Goal: Contribute content: Add original content to the website for others to see

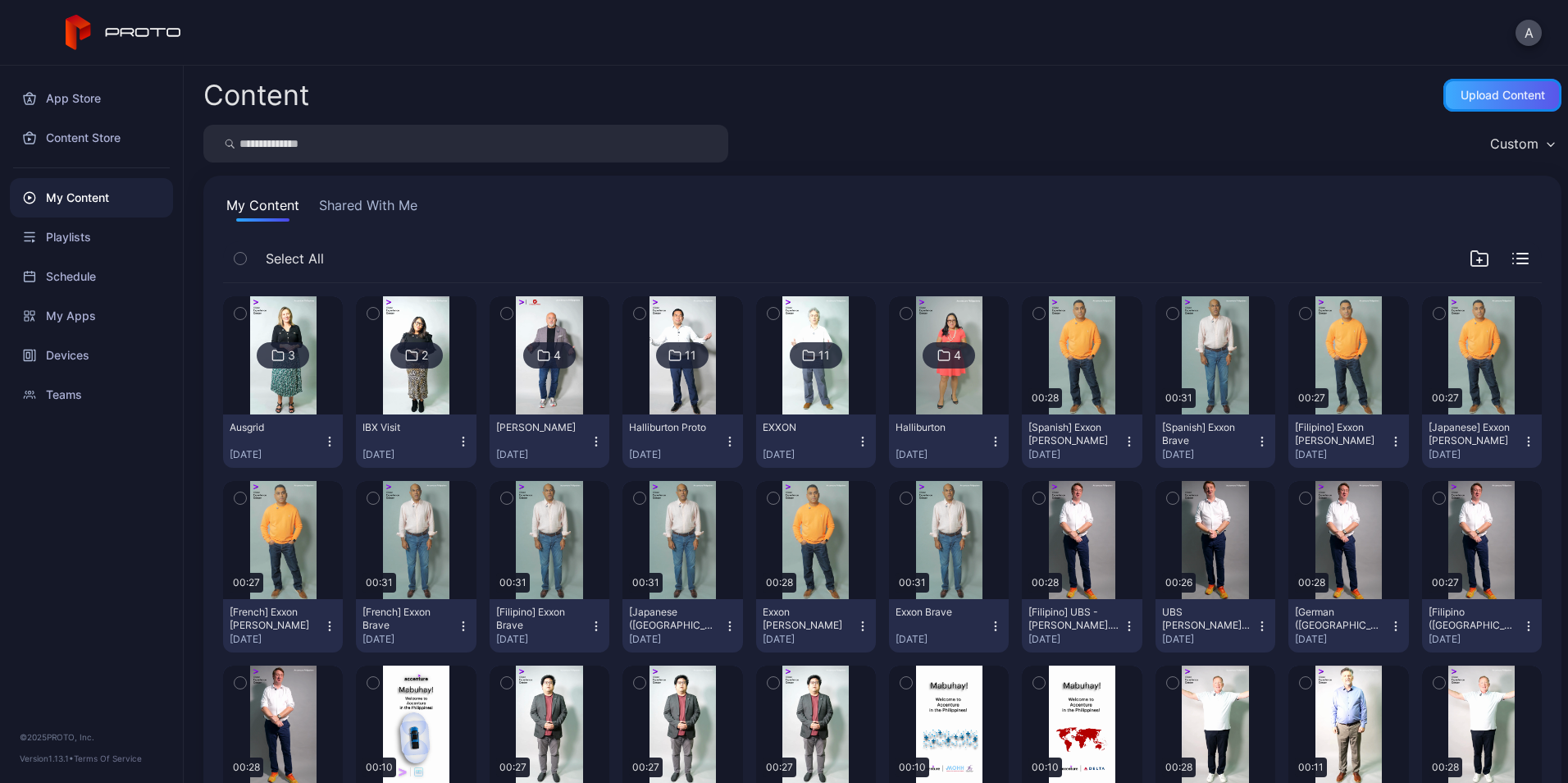
click at [1482, 89] on div "Upload Content" at bounding box center [1502, 95] width 84 height 13
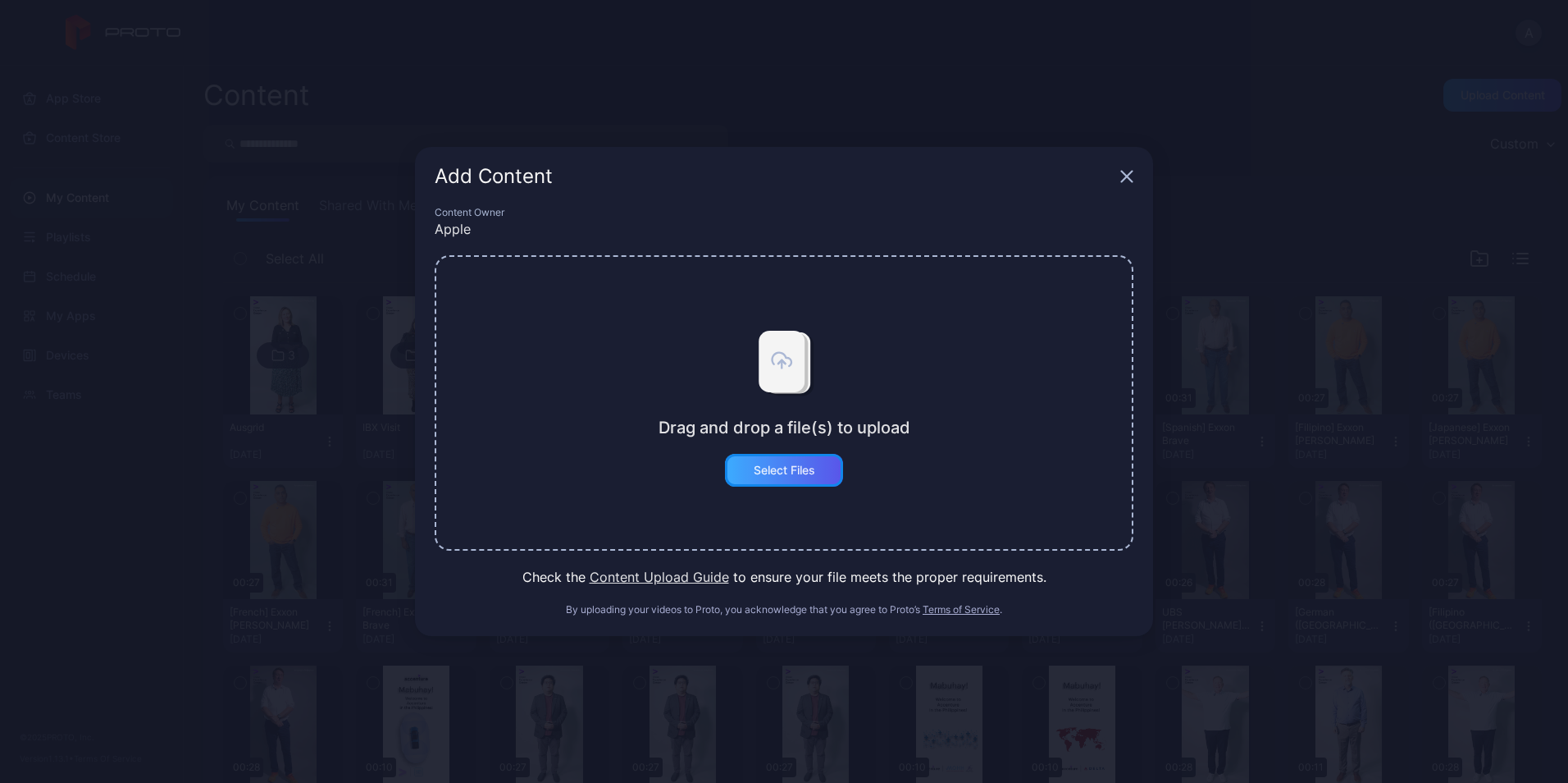
click at [784, 478] on div "Select Files" at bounding box center [784, 470] width 118 height 33
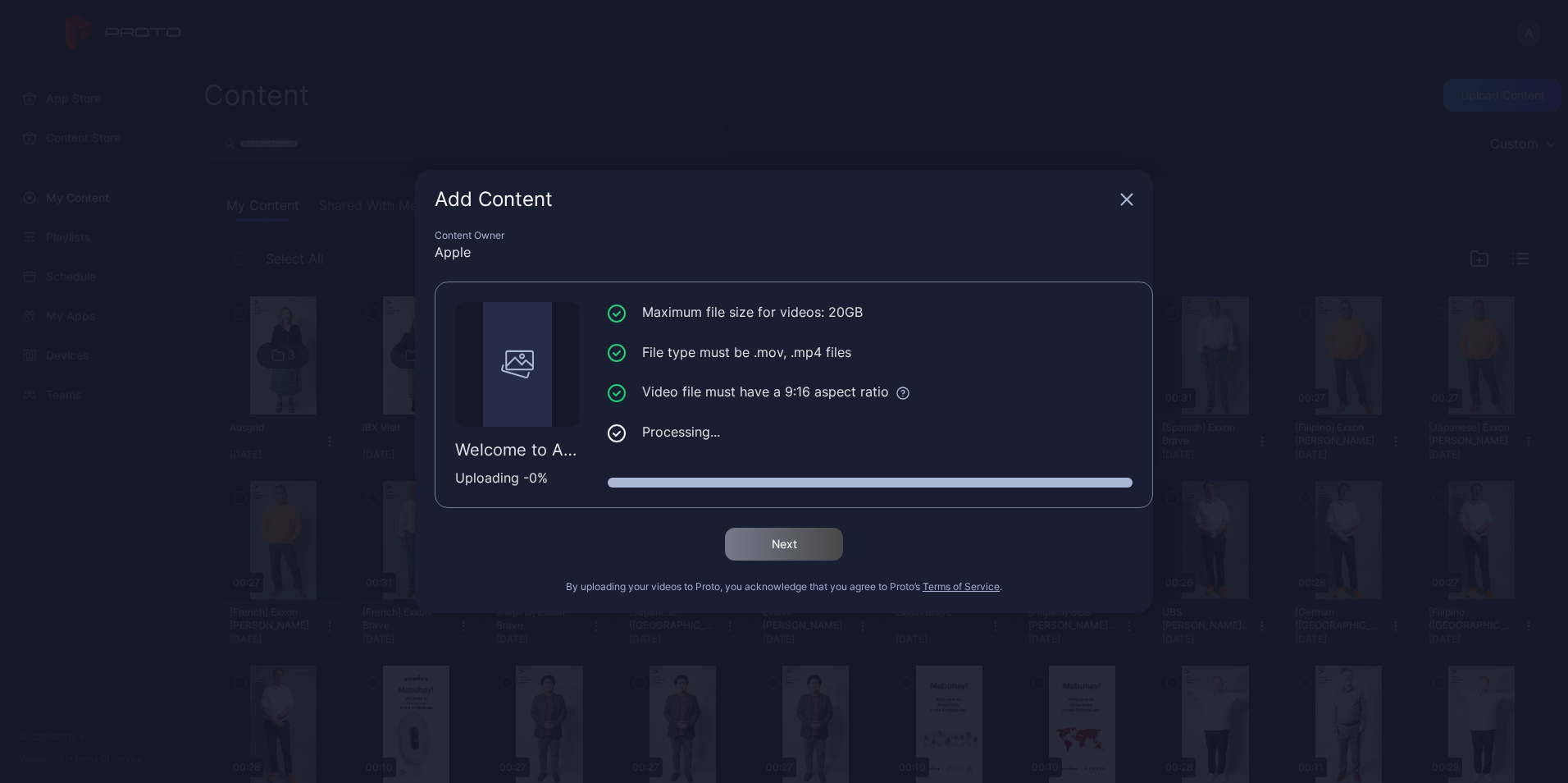
click at [717, 246] on div "Apple" at bounding box center [784, 252] width 699 height 20
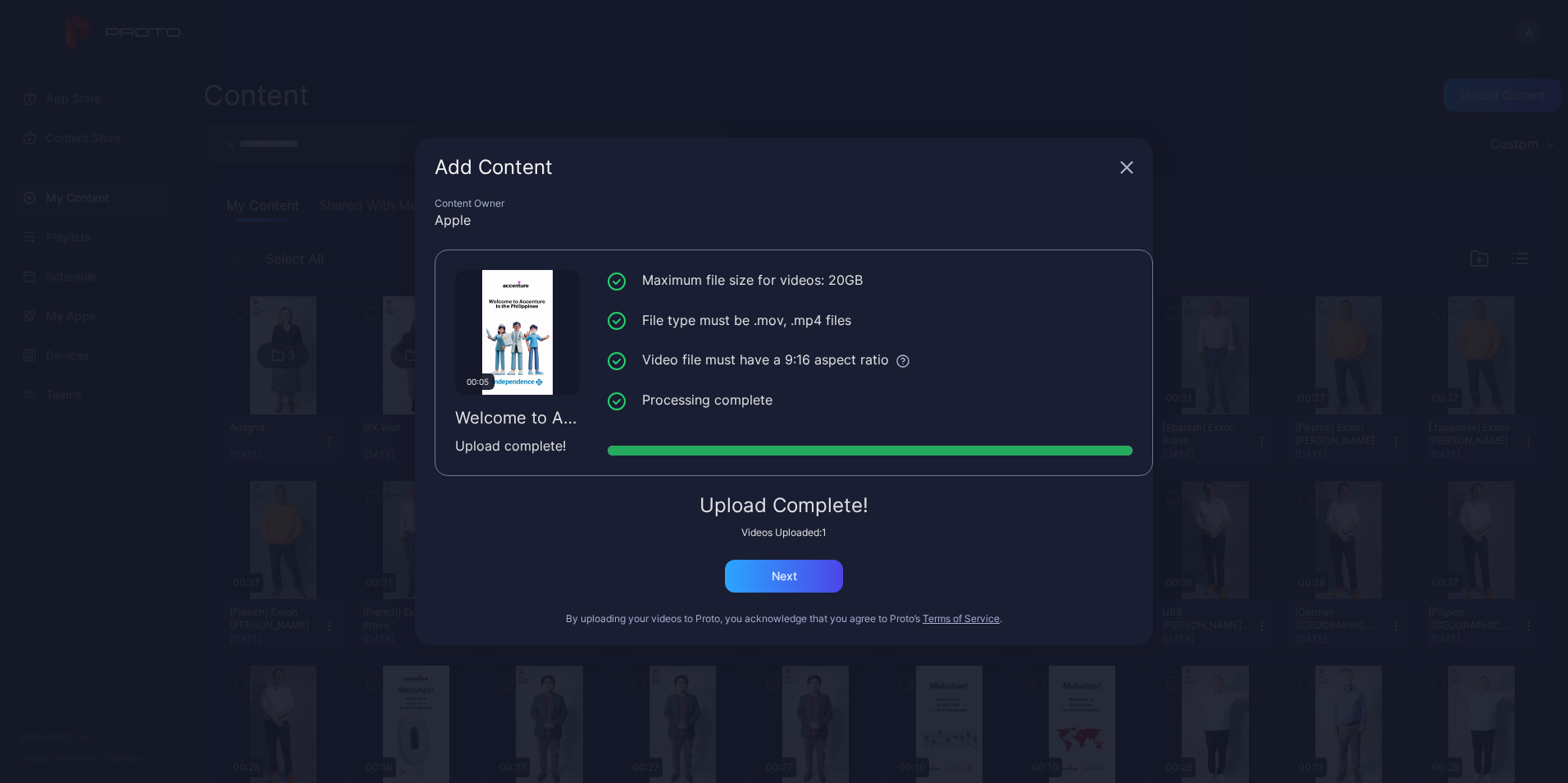
click at [880, 521] on div "Content Owner Apple 00:05 Welcome to Accenture in the [GEOGRAPHIC_DATA]! IBX.mp…" at bounding box center [784, 421] width 738 height 448
click at [784, 590] on div "Next" at bounding box center [784, 576] width 118 height 33
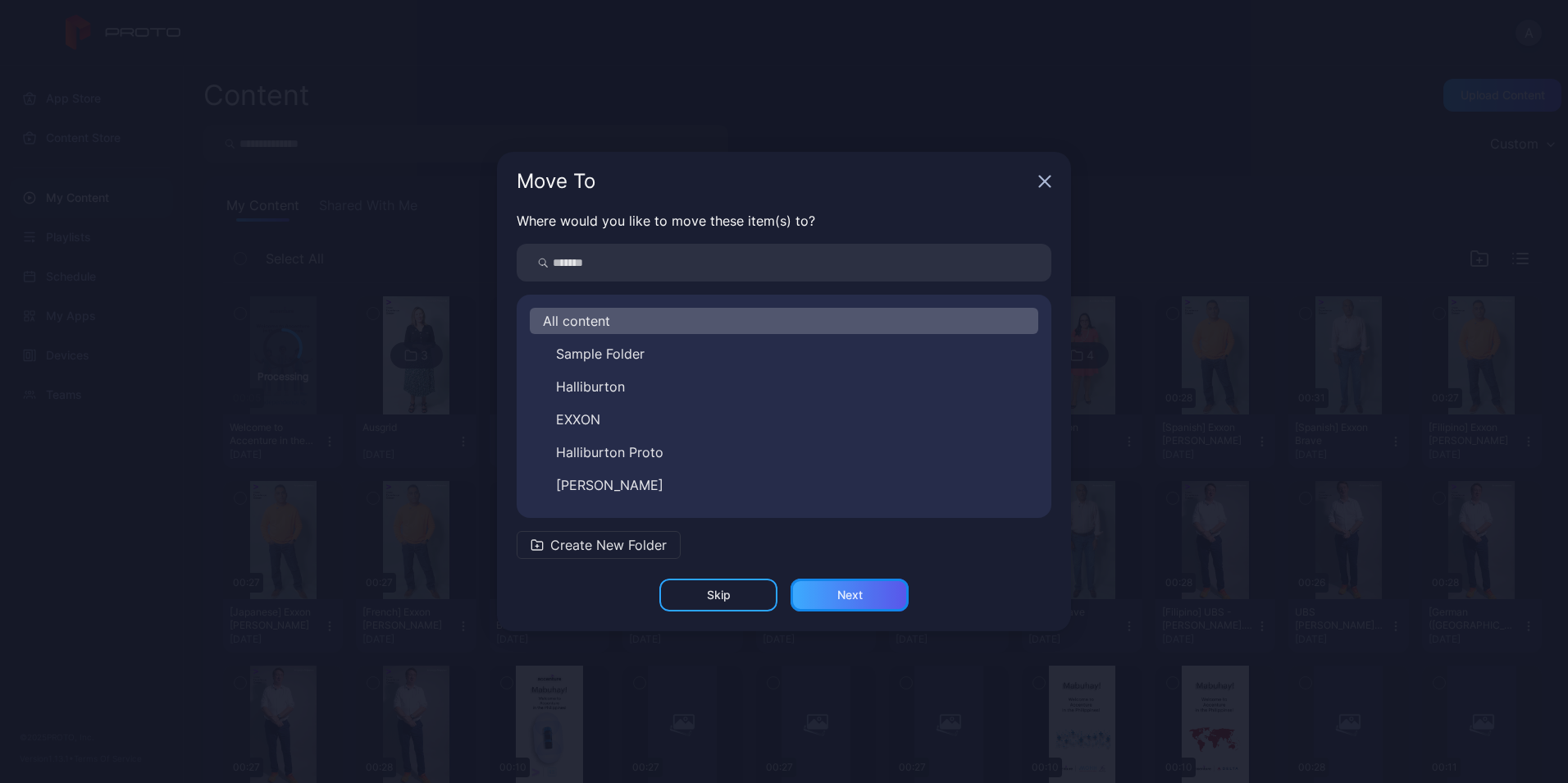
click at [859, 597] on div "Next" at bounding box center [850, 595] width 26 height 13
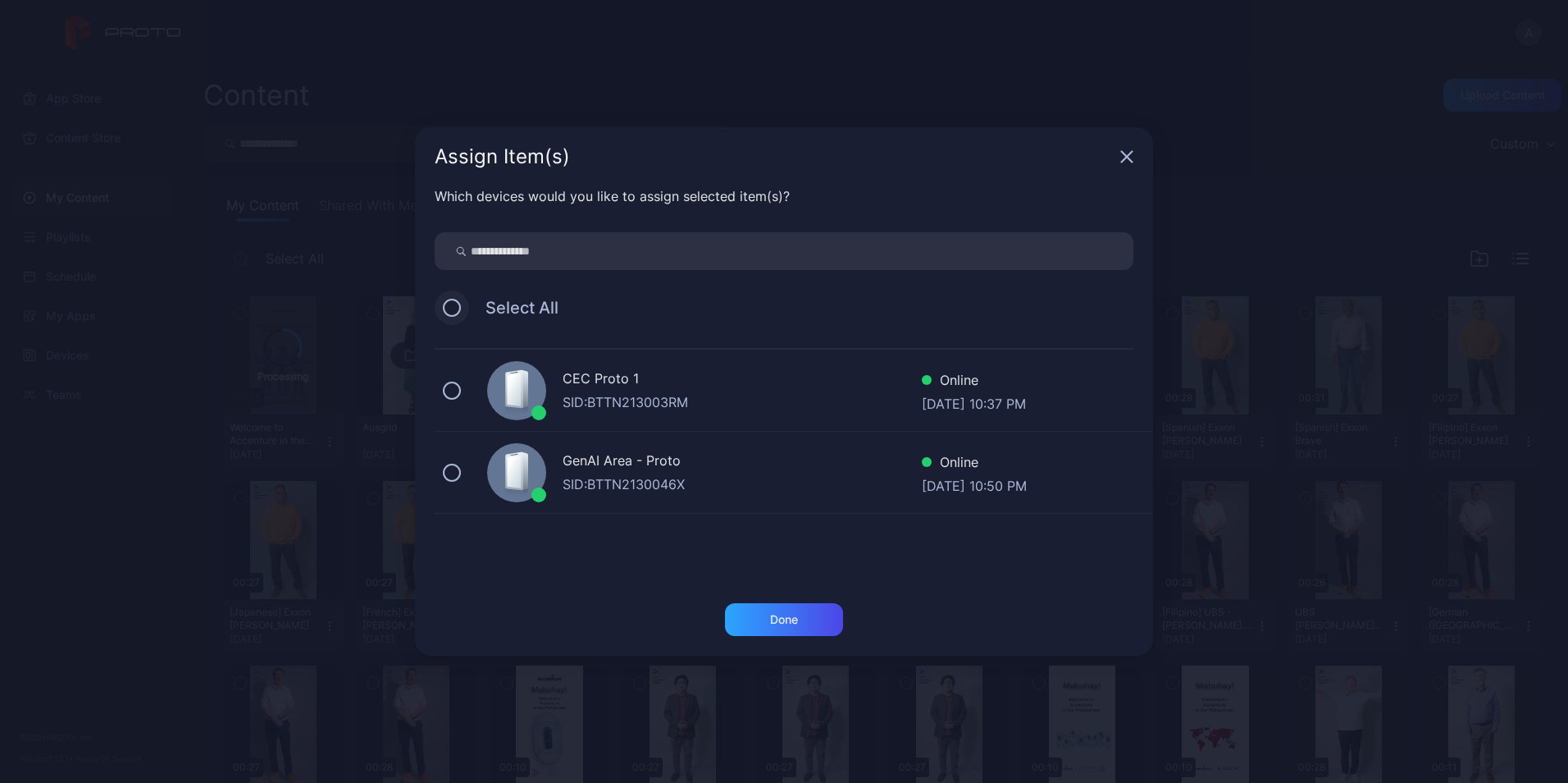
click at [453, 306] on button at bounding box center [452, 307] width 18 height 18
click at [801, 616] on div "Done" at bounding box center [784, 619] width 118 height 33
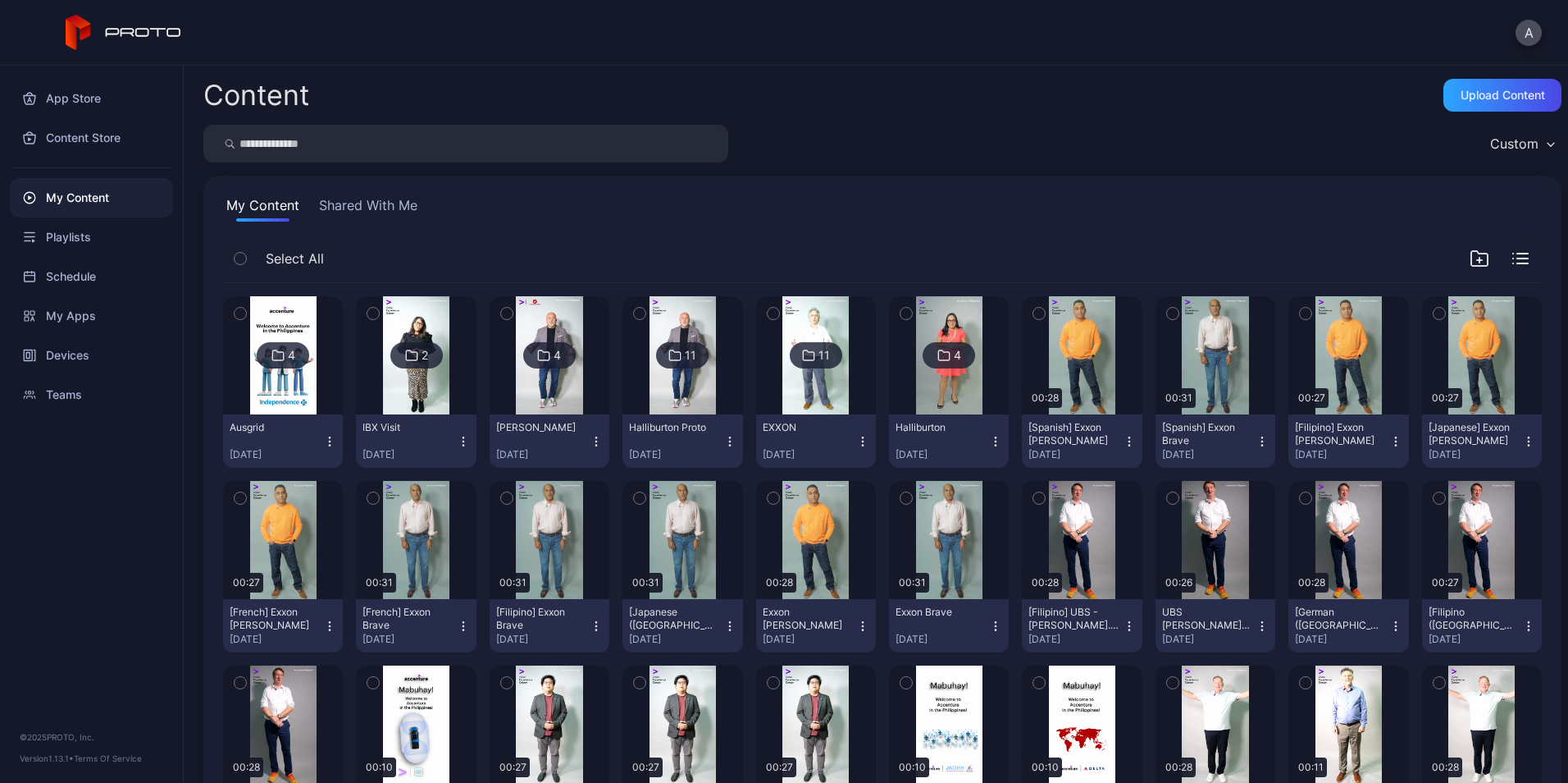
click at [245, 308] on icon "button" at bounding box center [240, 314] width 12 height 18
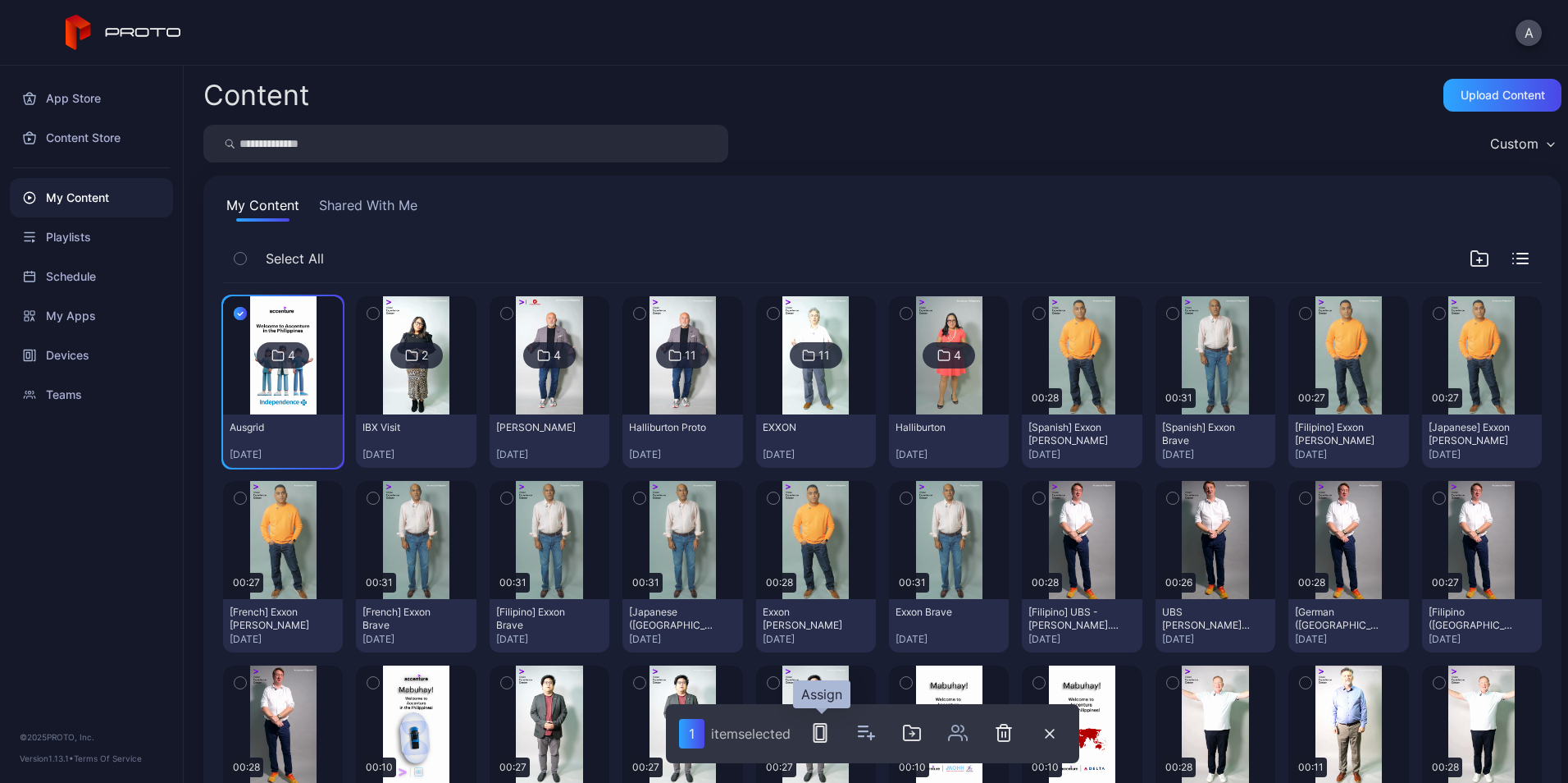
click at [815, 723] on icon "button" at bounding box center [820, 733] width 20 height 20
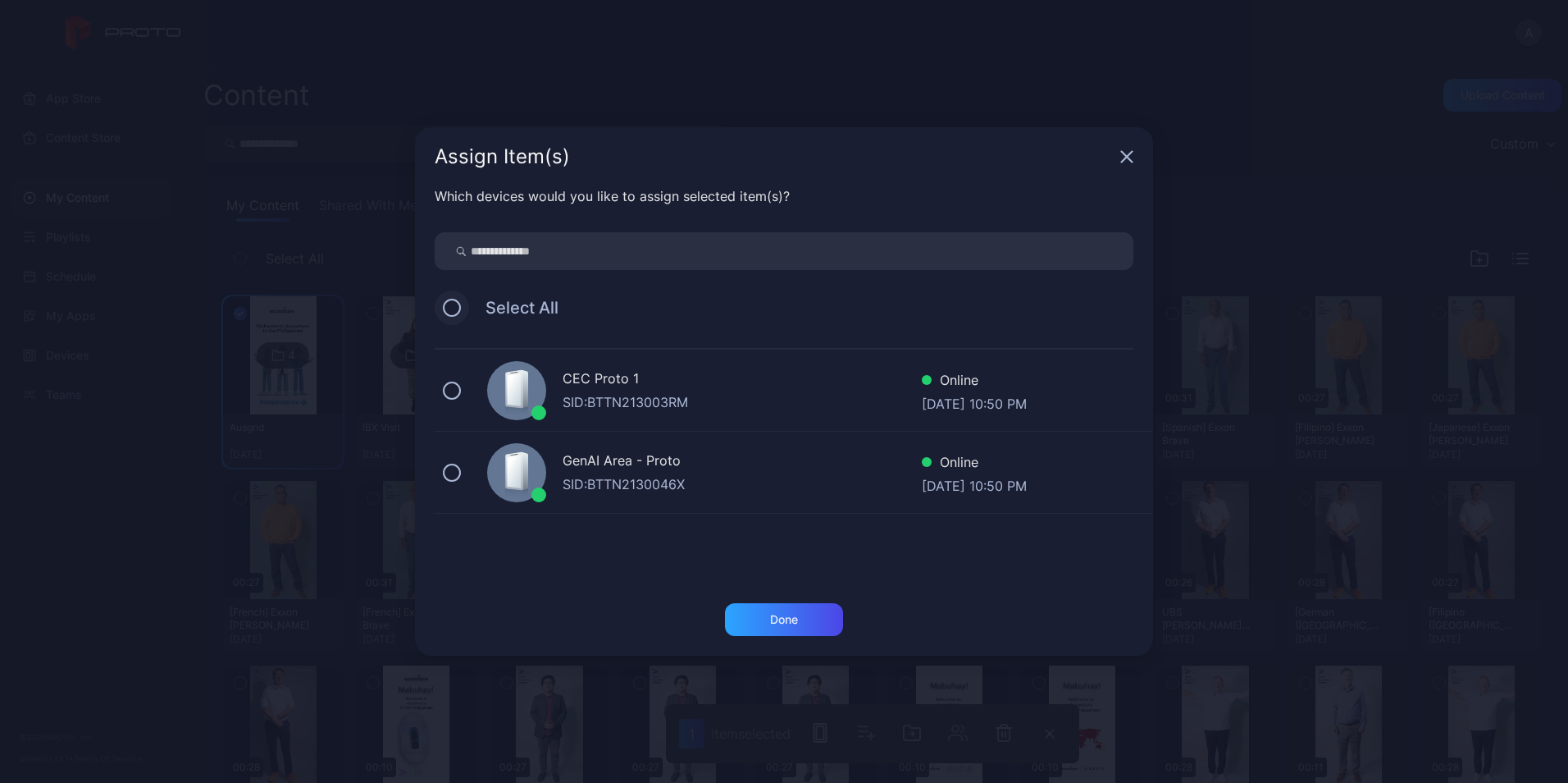
click at [459, 306] on button at bounding box center [452, 307] width 18 height 18
click at [821, 617] on div "Done" at bounding box center [784, 619] width 118 height 33
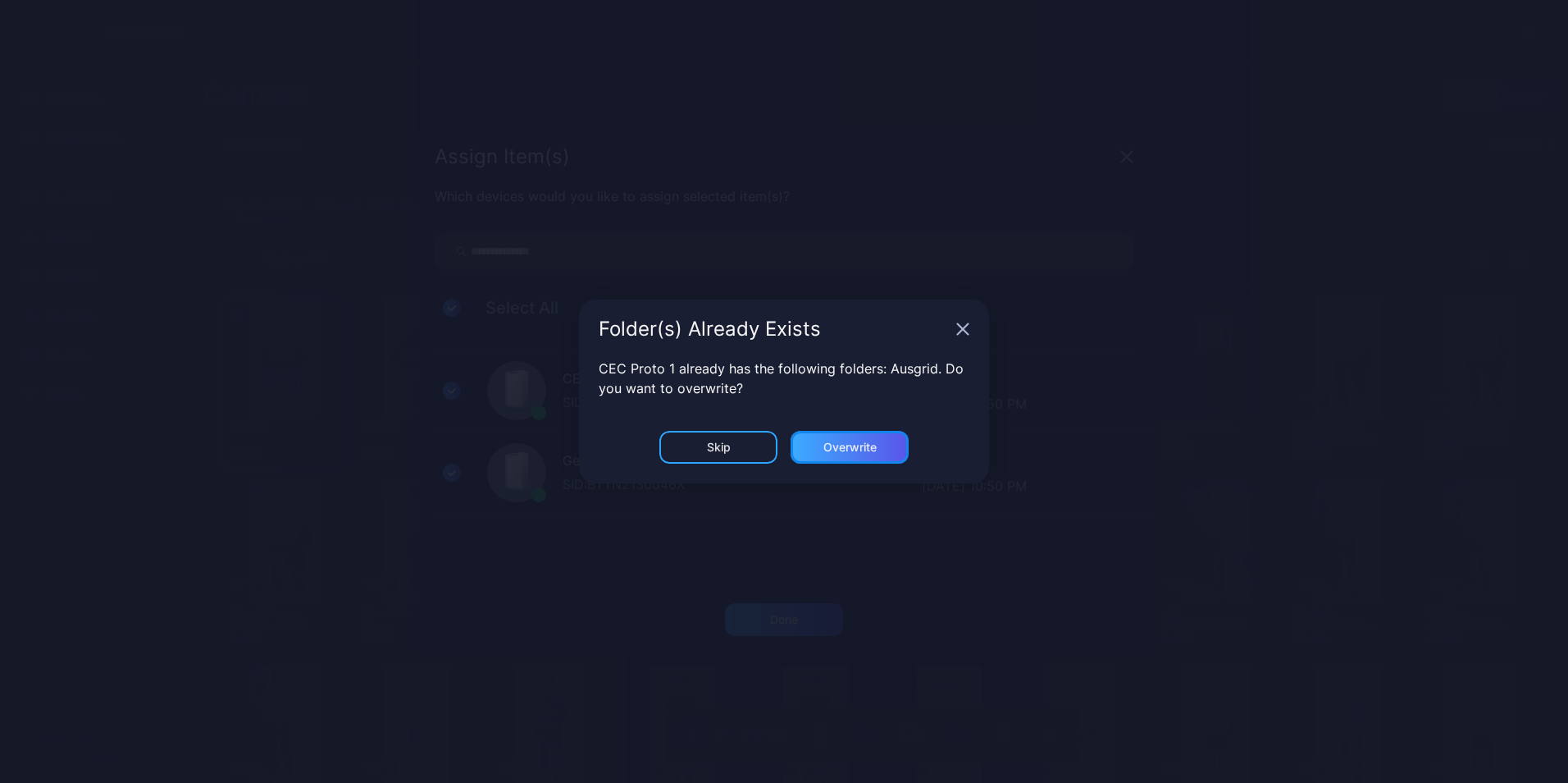
click at [838, 448] on div "Overwrite" at bounding box center [849, 447] width 53 height 13
click at [838, 448] on button "Overwrite" at bounding box center [849, 447] width 118 height 33
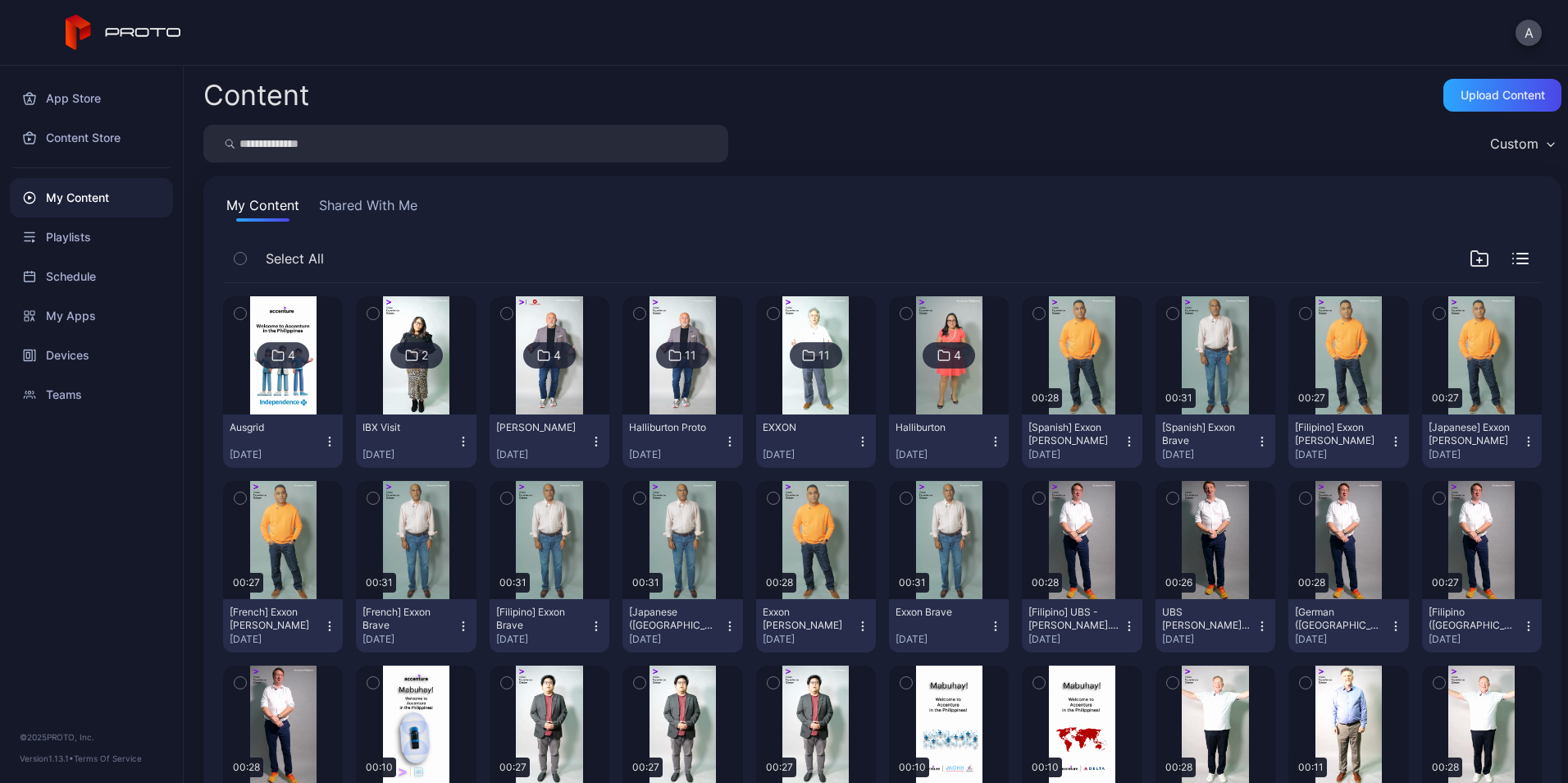
click at [283, 374] on img at bounding box center [283, 355] width 67 height 118
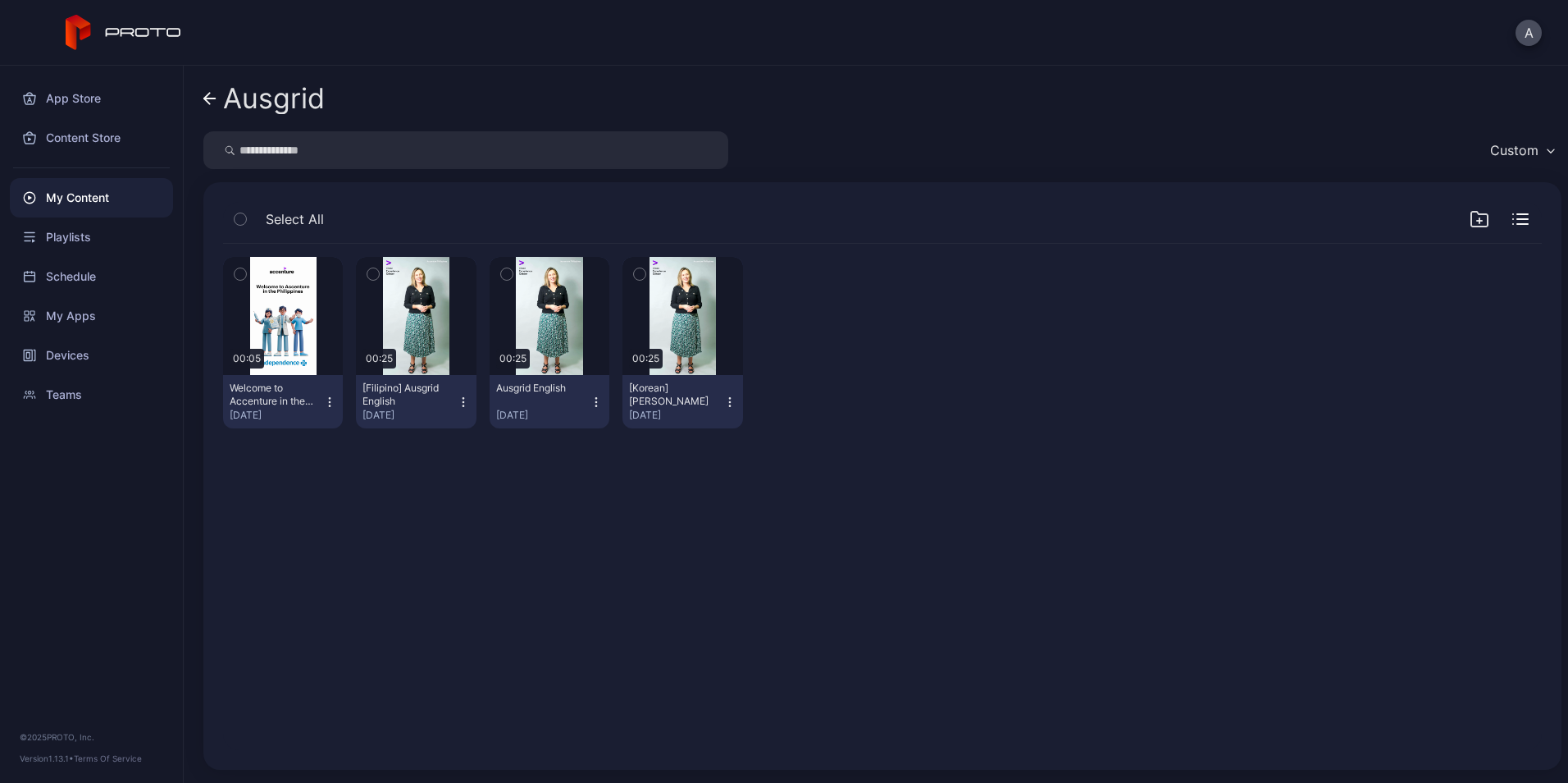
click at [240, 269] on icon "button" at bounding box center [240, 274] width 12 height 18
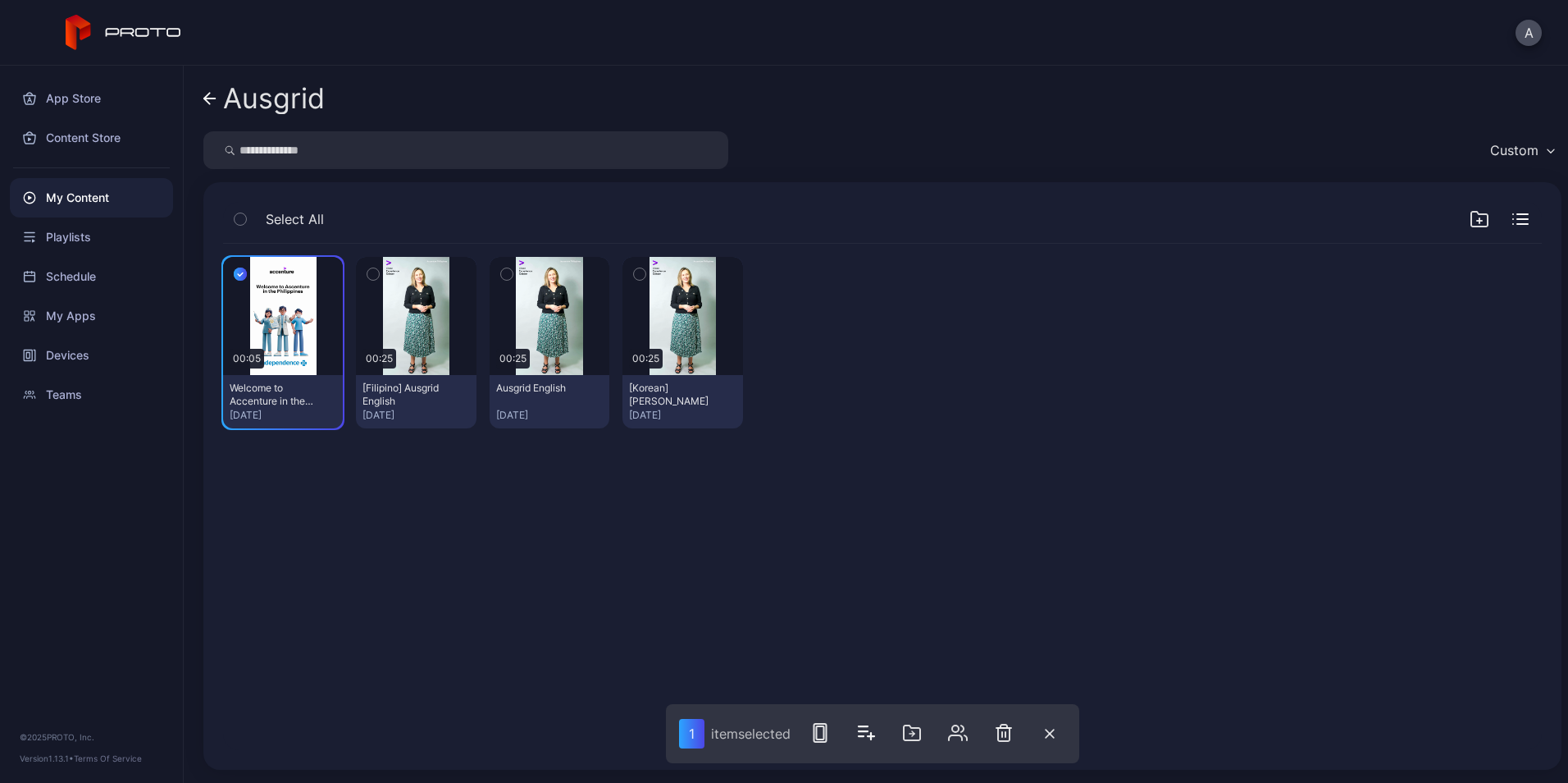
drag, startPoint x: 815, startPoint y: 733, endPoint x: 859, endPoint y: 688, distance: 62.9
click at [863, 684] on div "Ausgrid Custom Select All Preview 00:05 Welcome to Accenture in the [GEOGRAPHIC…" at bounding box center [876, 424] width 1384 height 717
drag, startPoint x: 272, startPoint y: 306, endPoint x: 247, endPoint y: 486, distance: 181.7
click at [247, 486] on div "Preview 00:05 Welcome to Accenture in the [GEOGRAPHIC_DATA]! IBX.mp4 [DATE] Pre…" at bounding box center [882, 497] width 1345 height 532
click at [912, 725] on icon "button" at bounding box center [912, 733] width 20 height 20
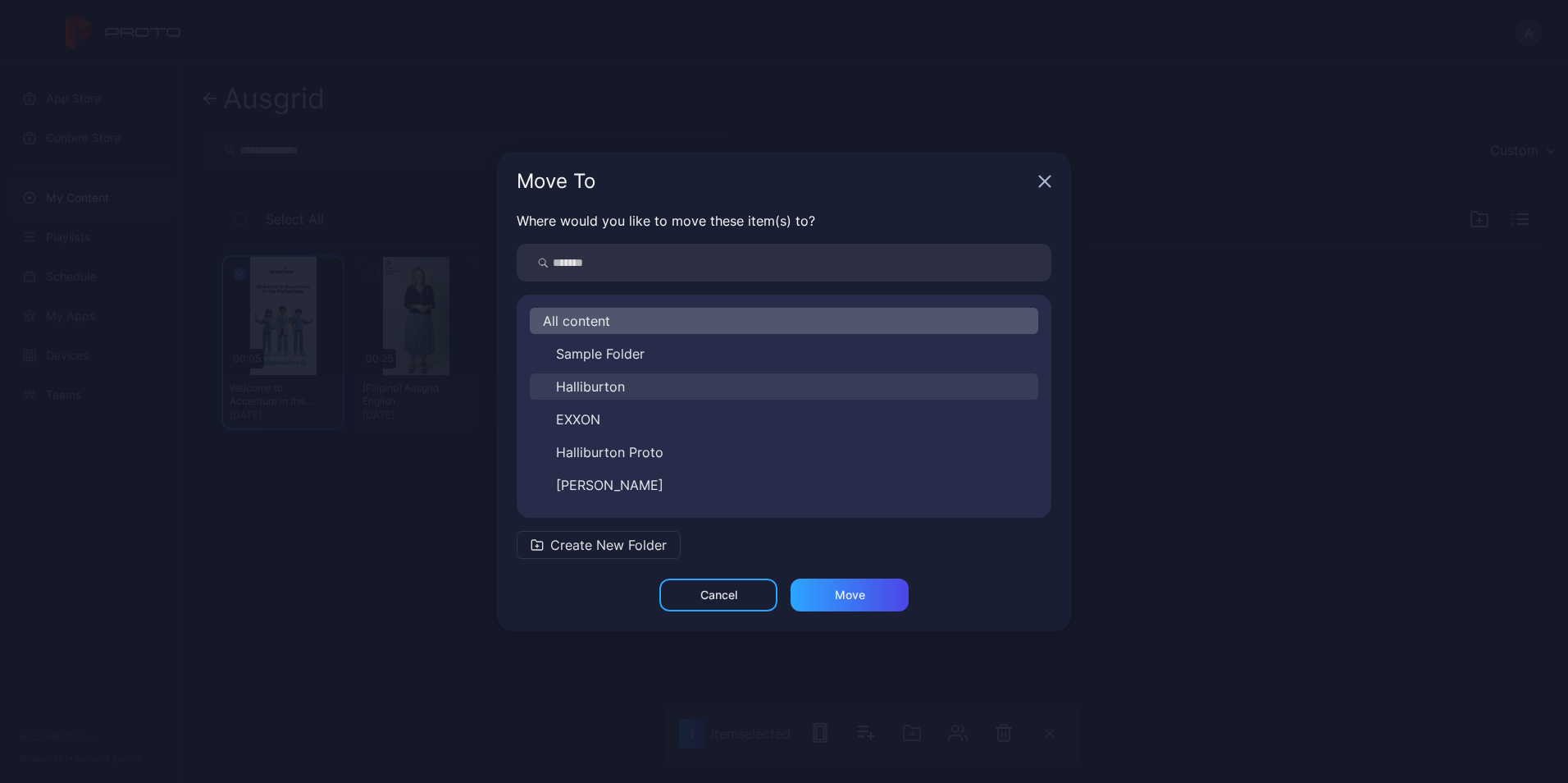
scroll to position [59, 0]
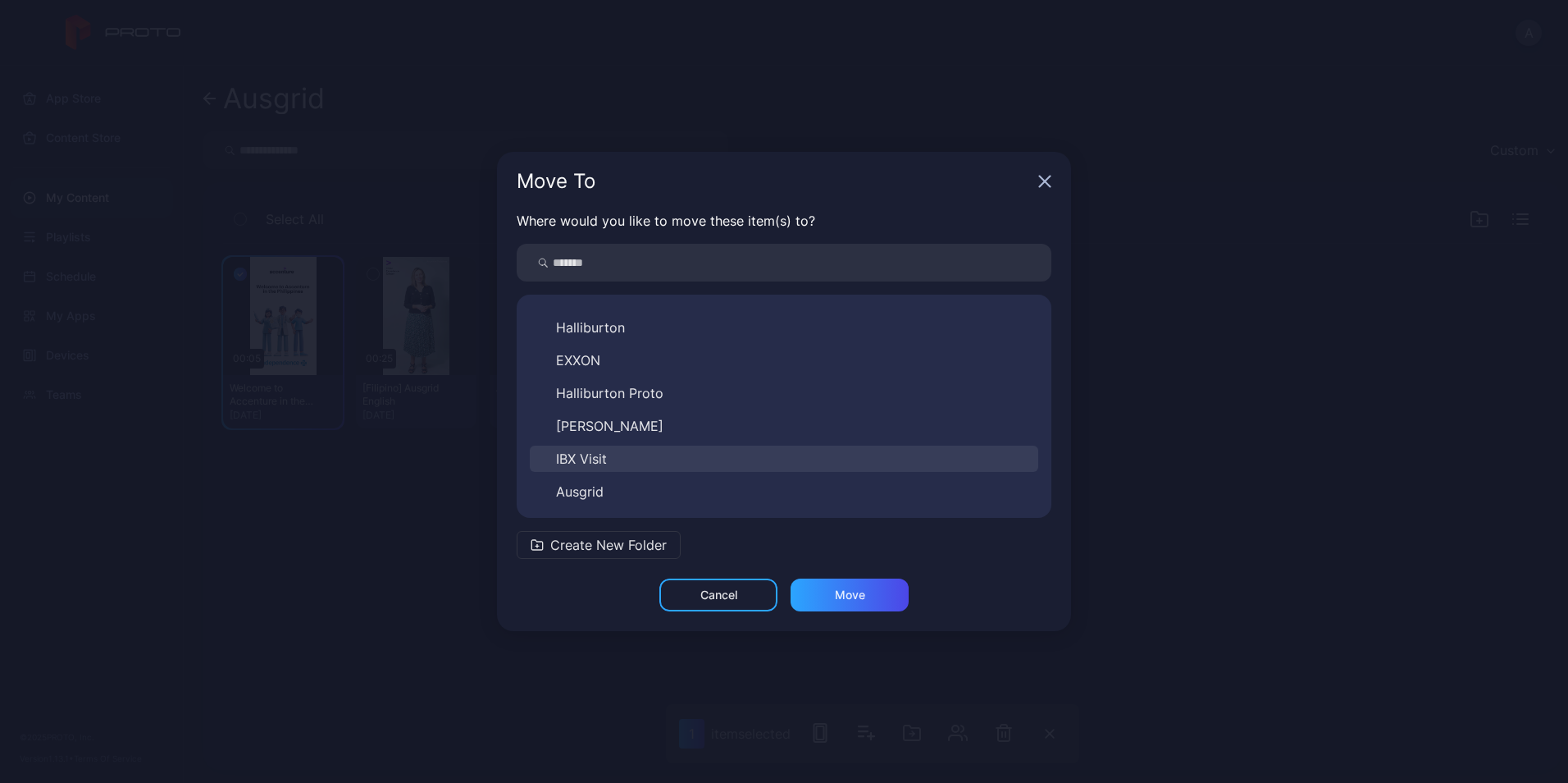
click at [616, 465] on button "IBX Visit" at bounding box center [784, 458] width 508 height 27
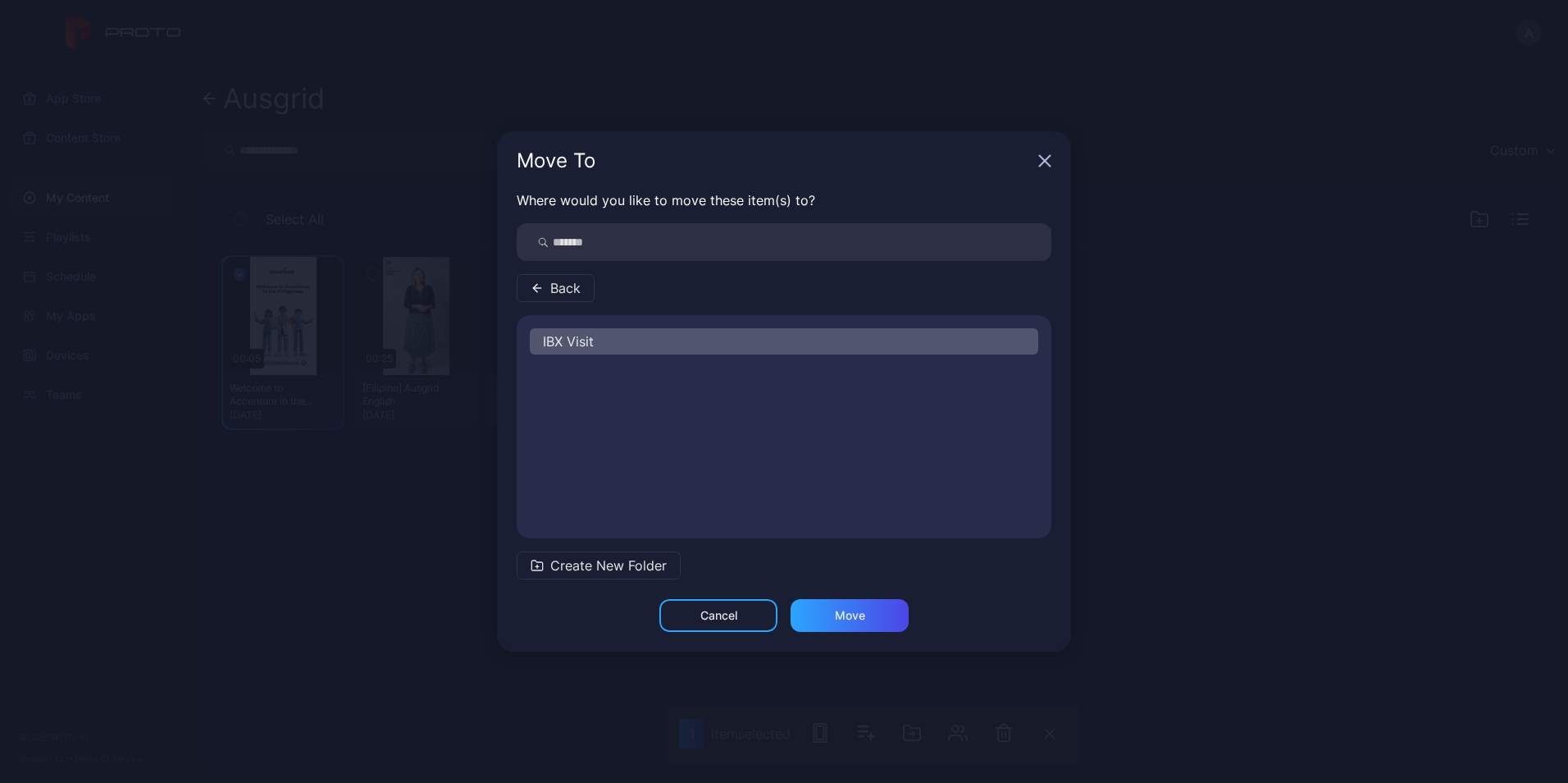
scroll to position [0, 0]
click at [875, 618] on div "Move" at bounding box center [849, 616] width 118 height 33
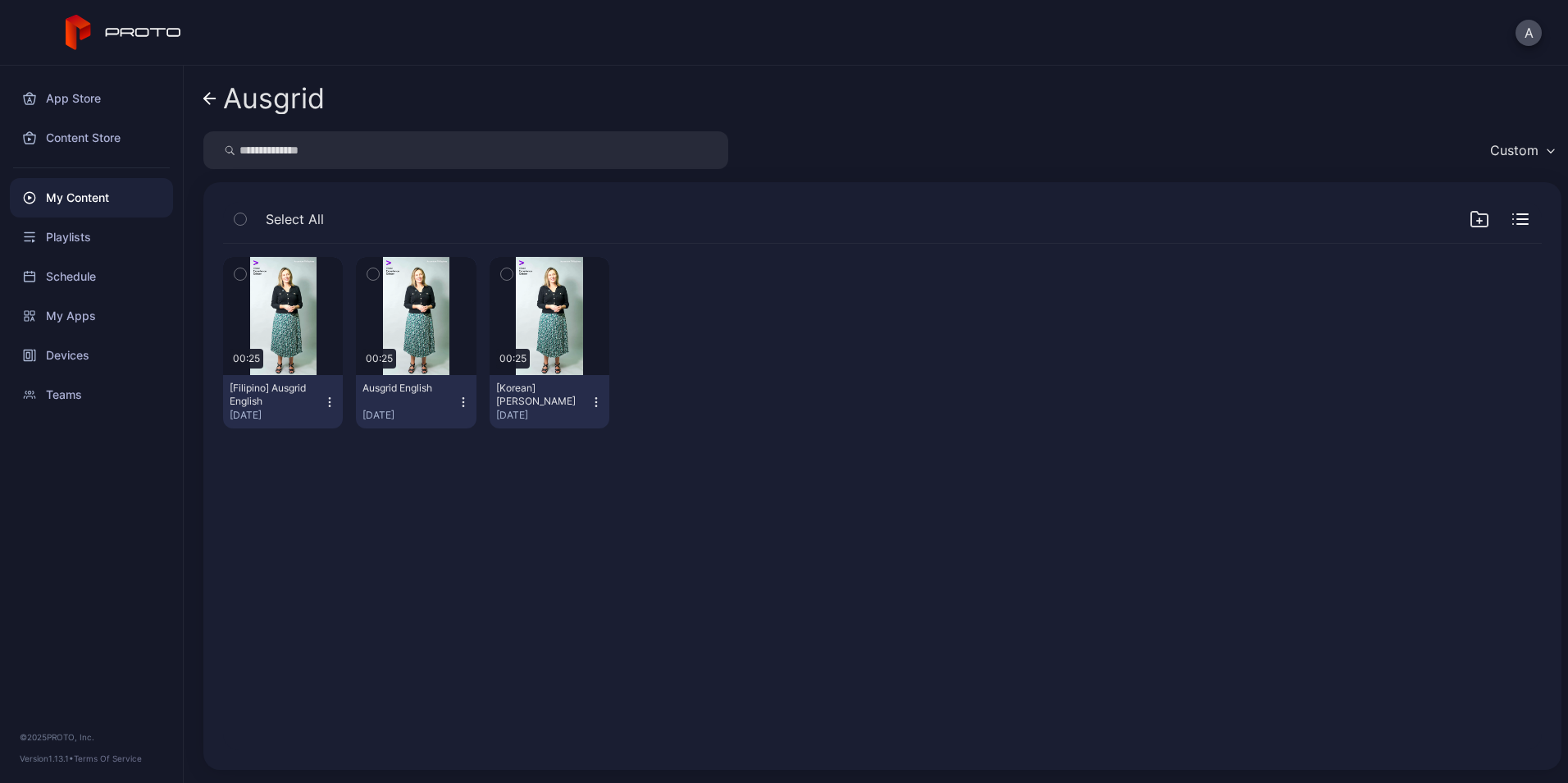
click at [206, 100] on icon at bounding box center [207, 98] width 5 height 12
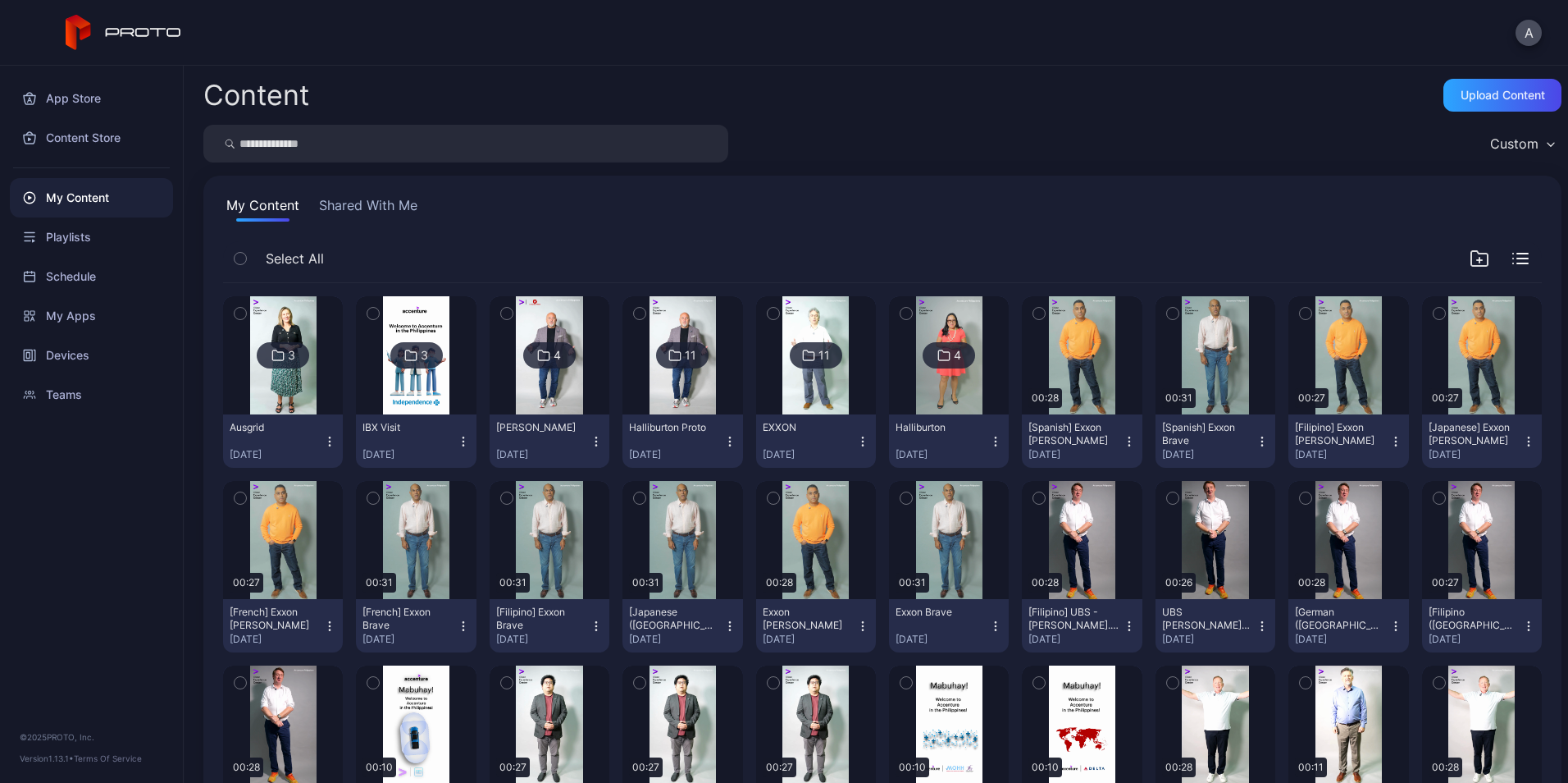
click at [461, 427] on button "IBX Visit [DATE]" at bounding box center [415, 441] width 120 height 53
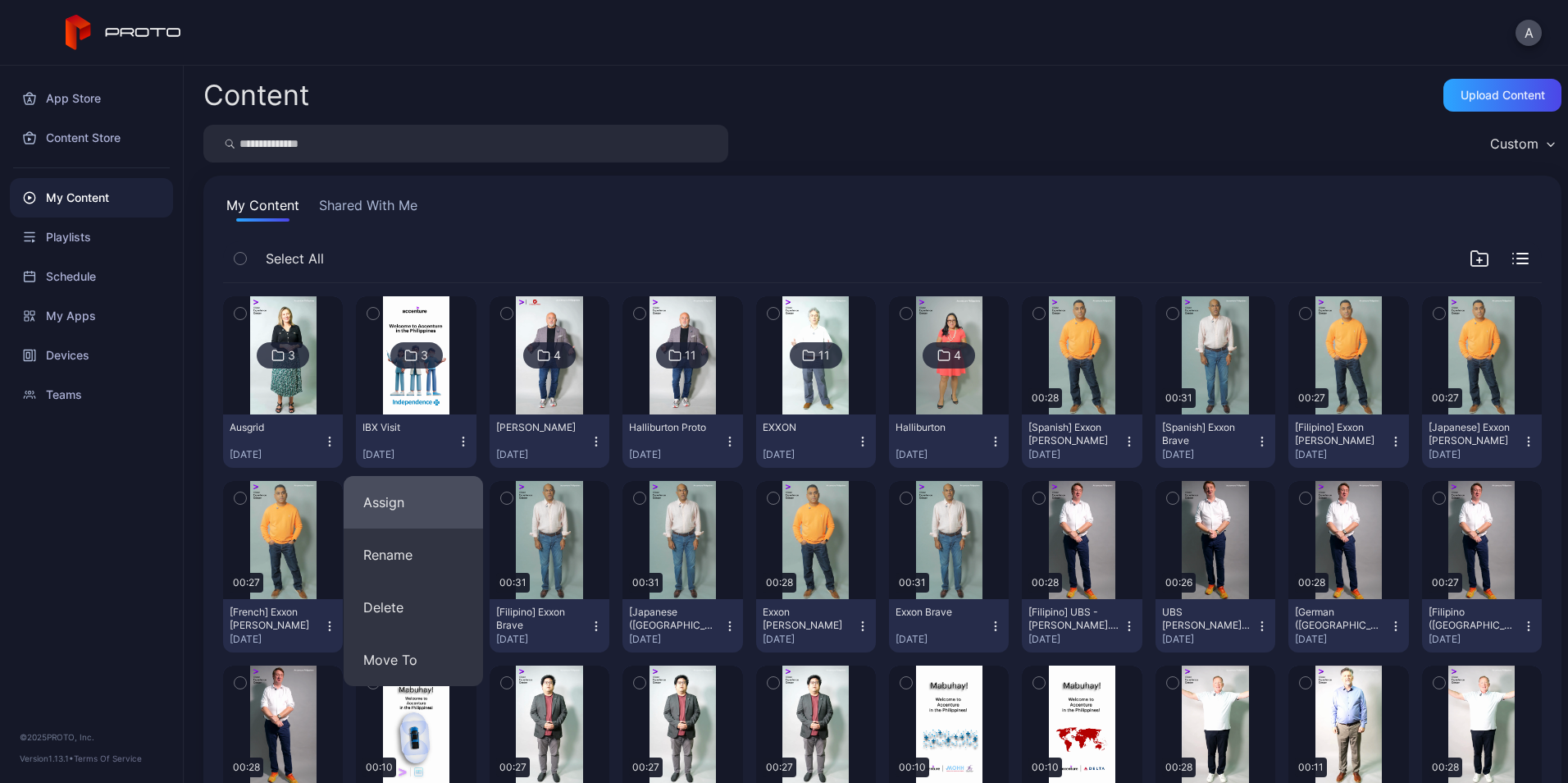
click at [391, 499] on button "Assign" at bounding box center [413, 501] width 139 height 52
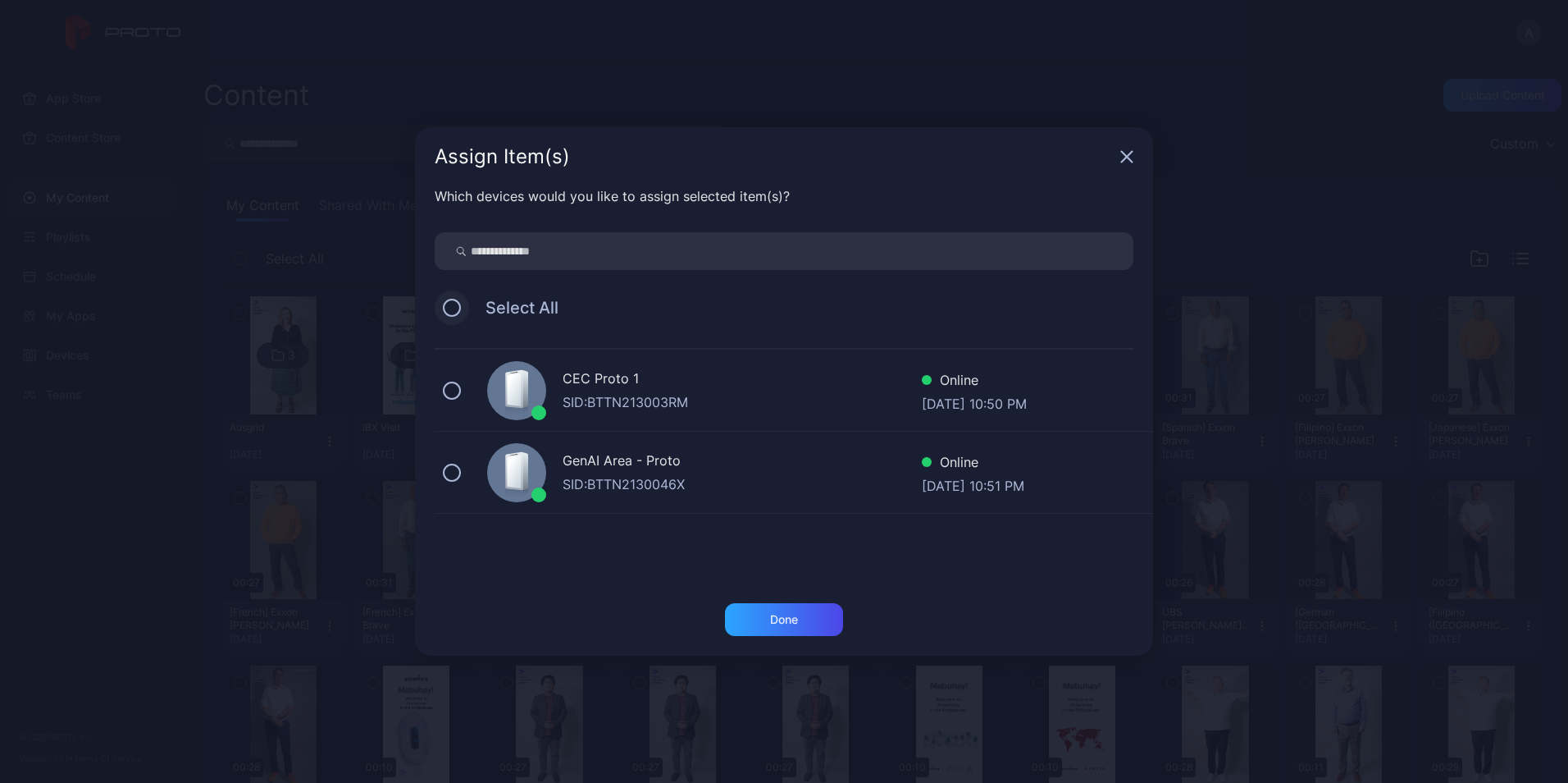
click at [444, 311] on div "Select All" at bounding box center [784, 307] width 699 height 35
click at [445, 306] on button at bounding box center [452, 307] width 18 height 18
click at [805, 632] on div "Done" at bounding box center [784, 619] width 118 height 33
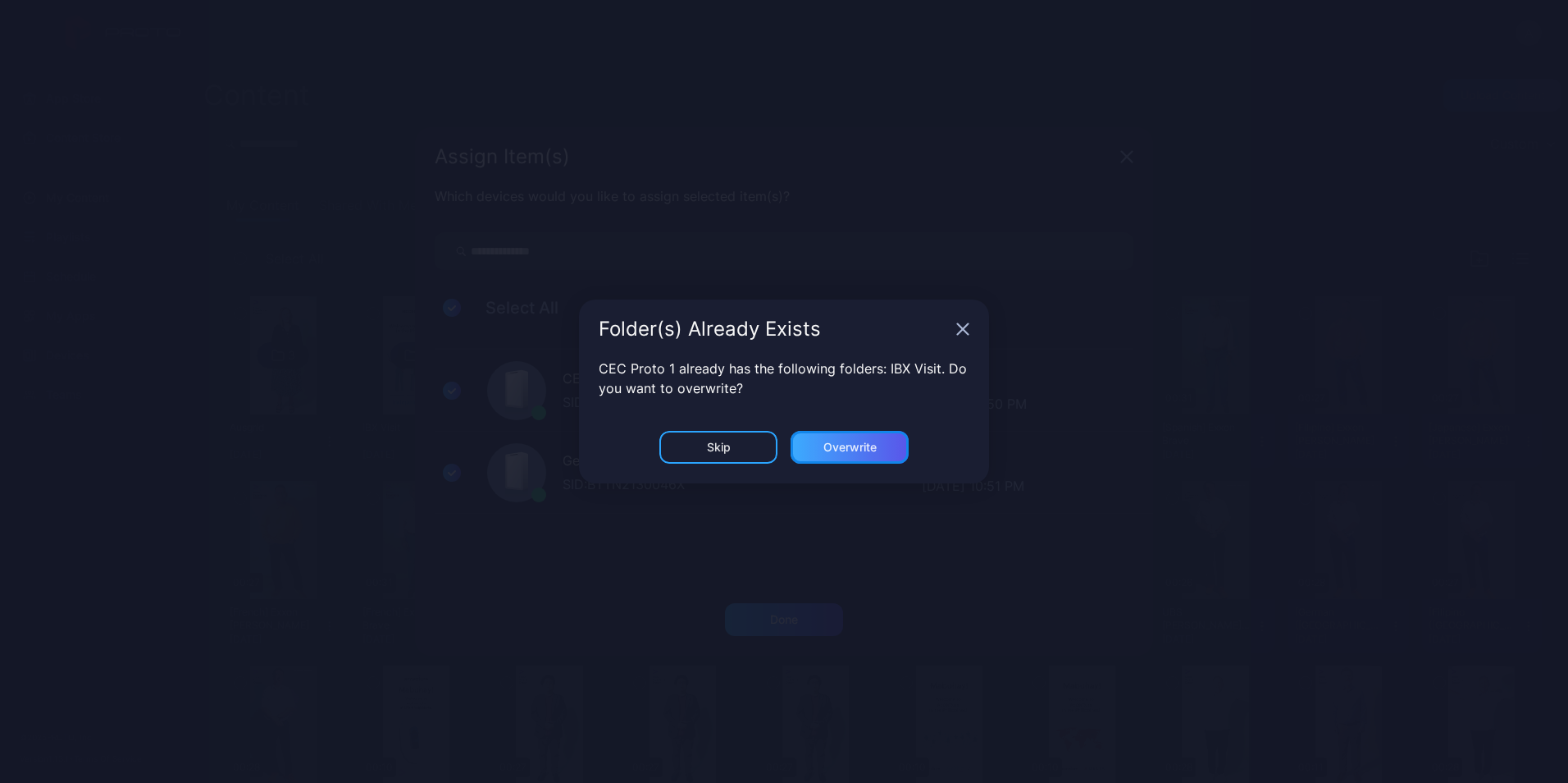
click at [839, 447] on div "Overwrite" at bounding box center [849, 447] width 53 height 13
click at [839, 447] on button "Overwrite" at bounding box center [849, 447] width 118 height 33
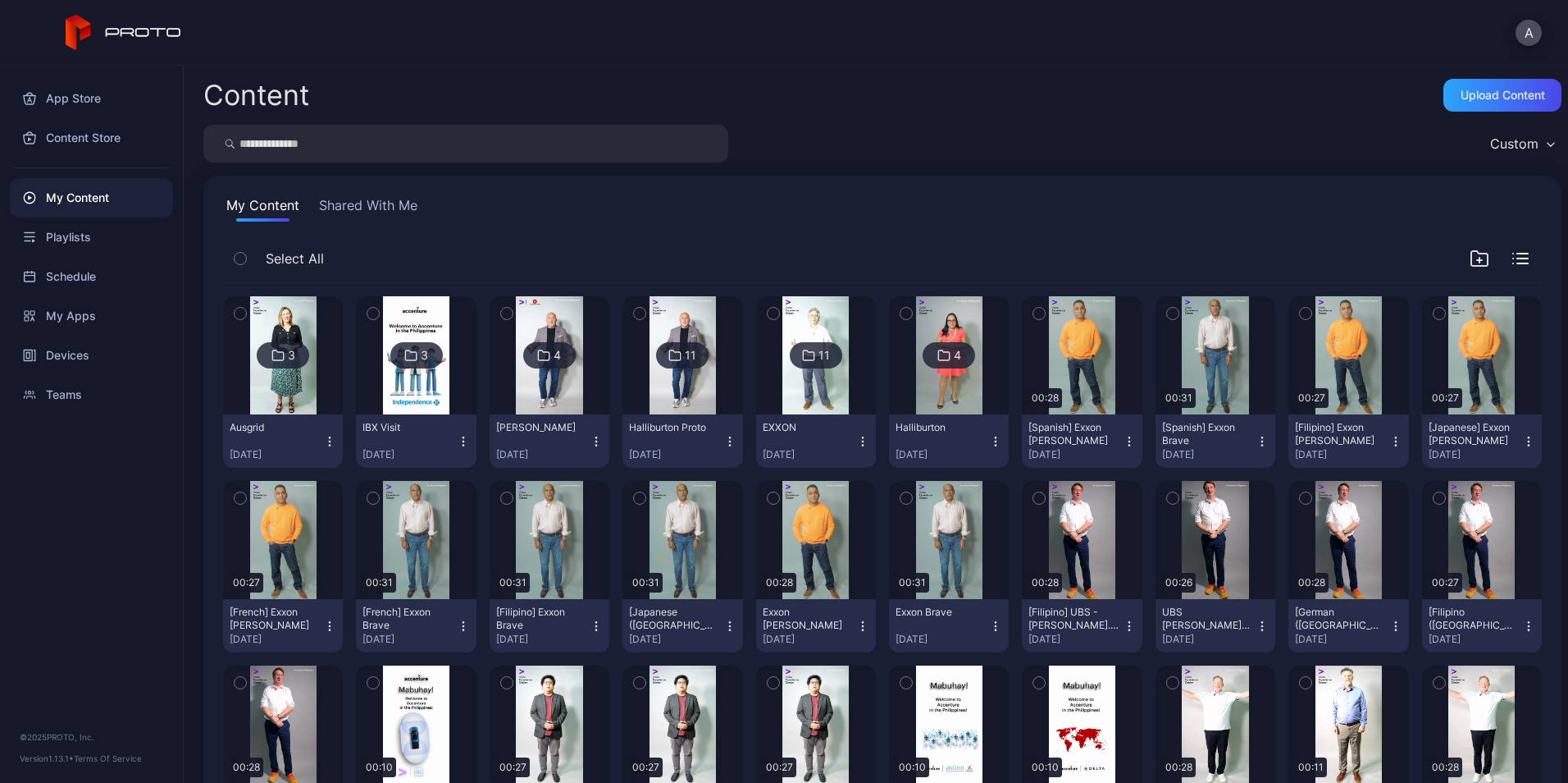
click at [839, 447] on div "EXXON [DATE]" at bounding box center [809, 441] width 93 height 40
click at [605, 209] on div "My Content Shared With Me" at bounding box center [882, 208] width 1318 height 27
